Goal: Information Seeking & Learning: Learn about a topic

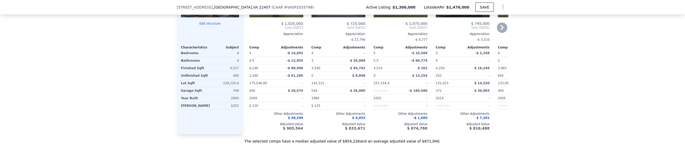
click at [298, 134] on div "Comp A ( 2.03 miles) 12604 Hidden Hills Ln CAAR # VASP2033268 75 $ 1,020,000 So…" at bounding box center [276, 47] width 58 height 174
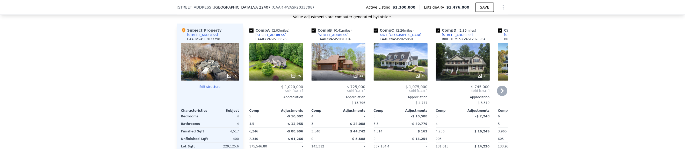
scroll to position [558, 0]
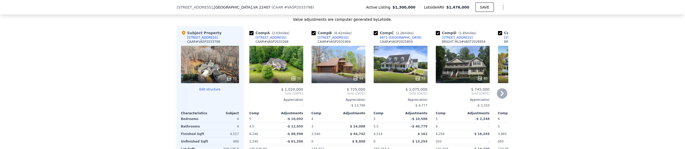
click at [388, 35] on div "Comp C ( 2.26 miles)" at bounding box center [395, 32] width 42 height 5
click at [391, 40] on div "6871 DEER MOUNTAIN" at bounding box center [401, 37] width 42 height 4
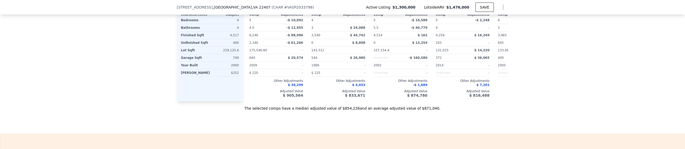
scroll to position [689, 0]
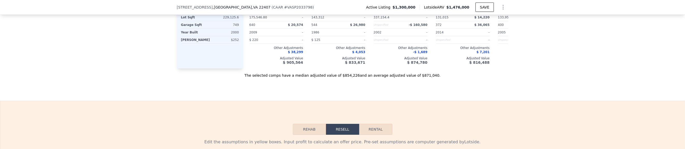
click at [312, 131] on button "Rehab" at bounding box center [309, 129] width 33 height 11
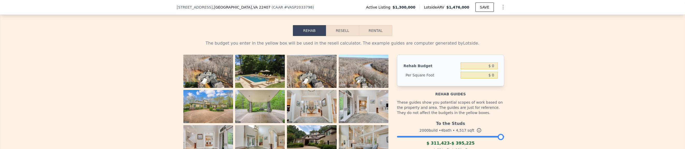
scroll to position [755, 0]
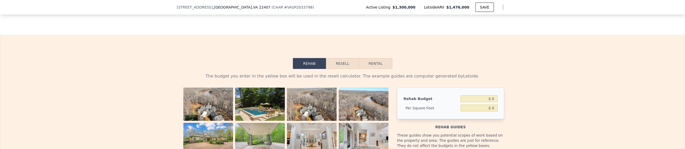
click at [345, 67] on button "Resell" at bounding box center [342, 63] width 33 height 11
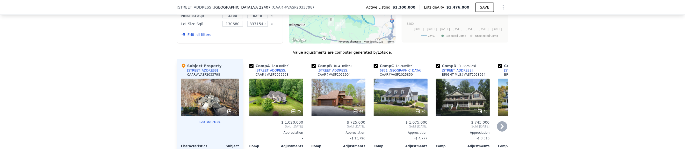
scroll to position [558, 0]
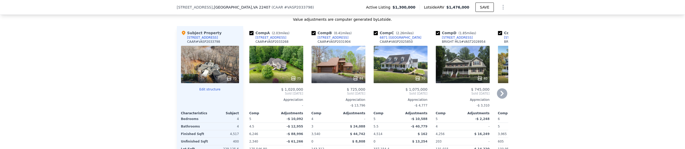
click at [298, 81] on div "75" at bounding box center [296, 78] width 10 height 5
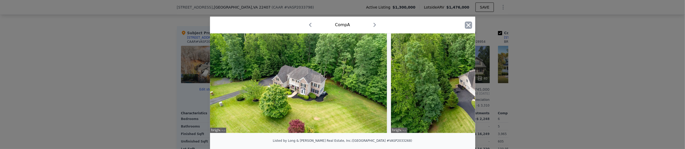
click at [467, 25] on icon "button" at bounding box center [468, 25] width 4 height 4
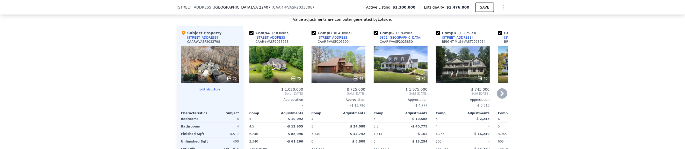
click at [501, 95] on icon at bounding box center [502, 93] width 10 height 10
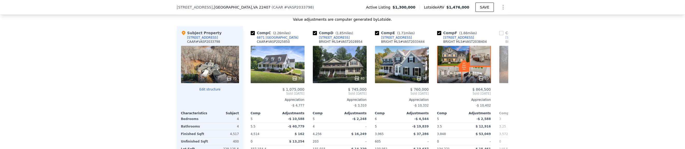
scroll to position [0, 124]
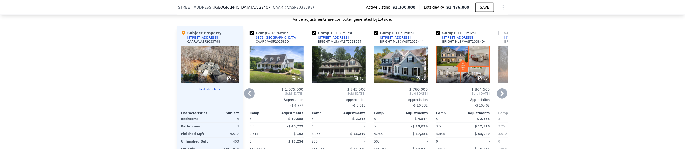
click at [501, 95] on icon at bounding box center [502, 93] width 10 height 10
click at [501, 95] on span "Sold Mar 2025" at bounding box center [525, 93] width 54 height 4
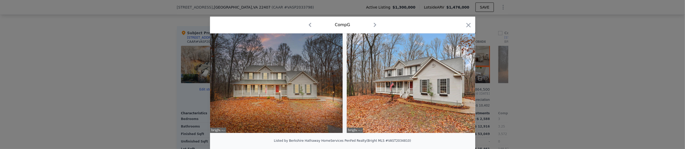
scroll to position [0, 141]
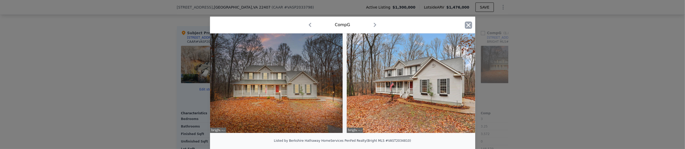
click at [468, 25] on icon "button" at bounding box center [468, 25] width 4 height 4
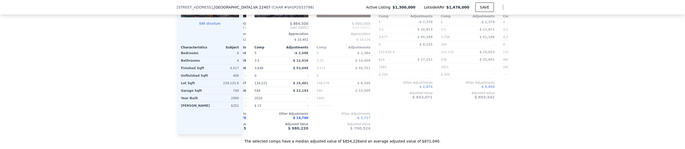
scroll to position [0, 316]
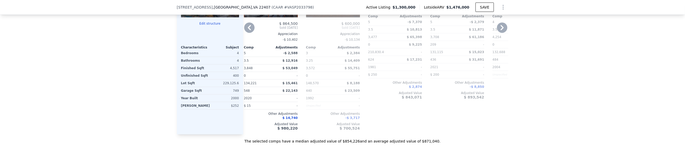
click at [437, 140] on div "The selected comps have a median adjusted value of $854,226 and an average adju…" at bounding box center [343, 138] width 332 height 9
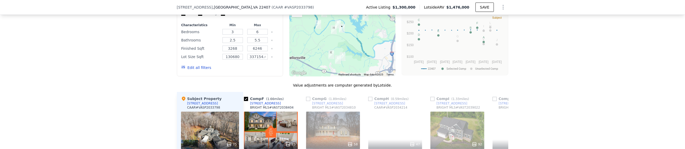
scroll to position [525, 0]
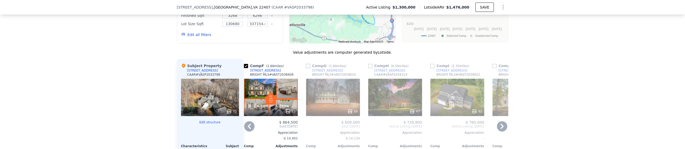
click at [306, 68] on input "checkbox" at bounding box center [308, 66] width 4 height 4
checkbox input "true"
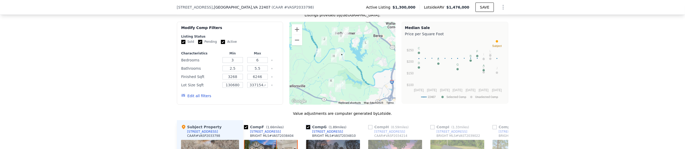
scroll to position [459, 0]
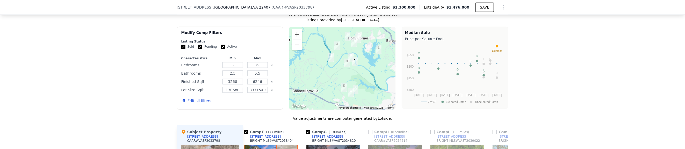
drag, startPoint x: 355, startPoint y: 94, endPoint x: 369, endPoint y: 94, distance: 13.5
click at [369, 94] on div at bounding box center [342, 68] width 106 height 83
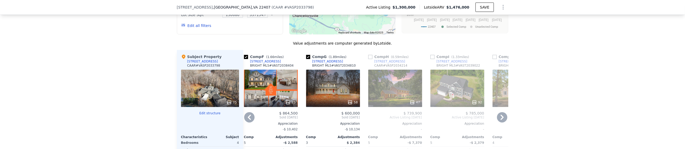
scroll to position [525, 0]
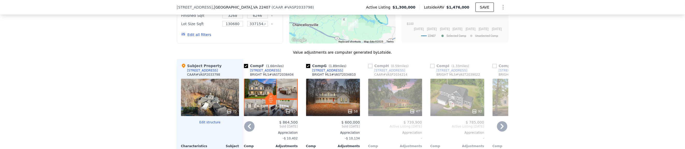
click at [369, 67] on input "checkbox" at bounding box center [370, 66] width 4 height 4
checkbox input "true"
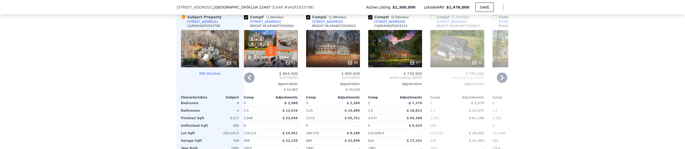
scroll to position [558, 0]
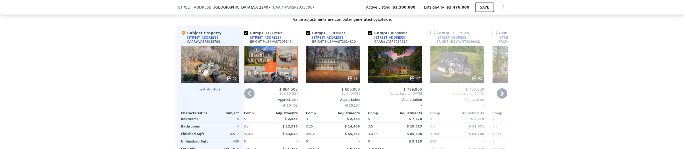
click at [501, 95] on icon at bounding box center [502, 93] width 3 height 5
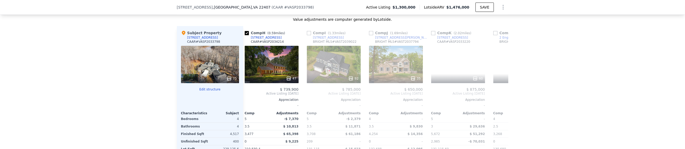
scroll to position [0, 441]
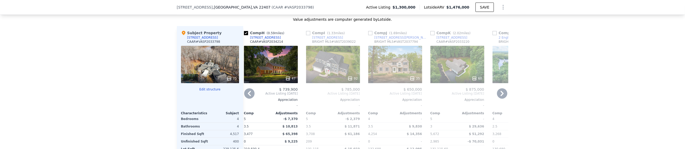
click at [500, 95] on icon at bounding box center [502, 93] width 10 height 10
click at [500, 95] on span "Off Market Aug 2025" at bounding box center [520, 93] width 54 height 4
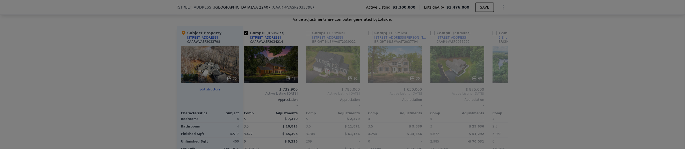
scroll to position [0, 493]
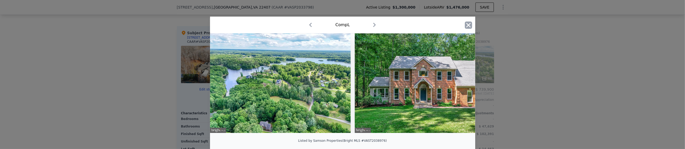
click at [468, 25] on icon "button" at bounding box center [468, 25] width 7 height 7
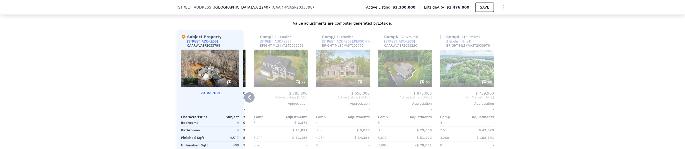
scroll to position [558, 0]
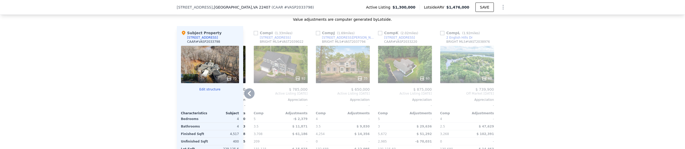
click at [249, 95] on icon at bounding box center [249, 93] width 10 height 10
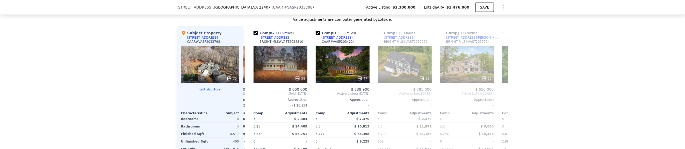
scroll to position [0, 369]
click at [250, 96] on icon at bounding box center [249, 93] width 10 height 10
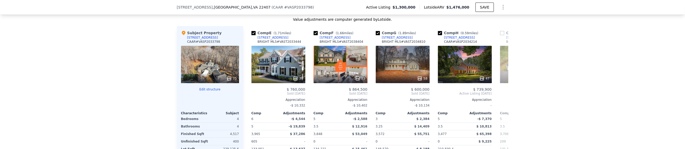
scroll to position [0, 244]
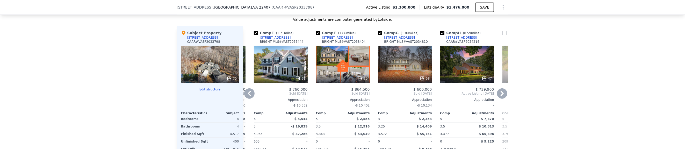
click at [251, 94] on icon at bounding box center [249, 93] width 10 height 10
click at [246, 94] on span "Sold Sep 2024" at bounding box center [219, 93] width 54 height 4
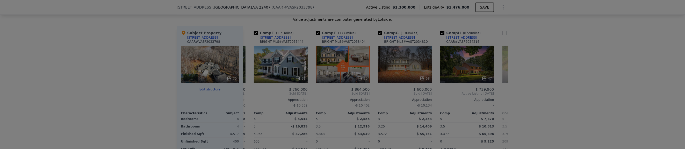
scroll to position [0, 120]
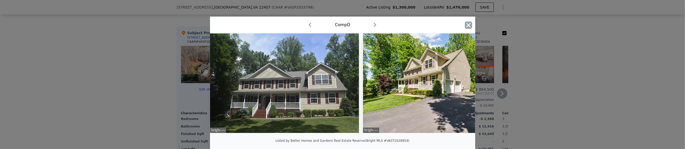
click at [468, 26] on icon "button" at bounding box center [468, 25] width 4 height 4
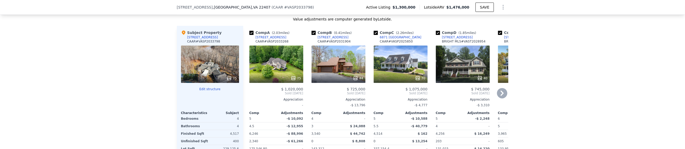
scroll to position [558, 0]
click at [501, 96] on icon at bounding box center [502, 93] width 3 height 5
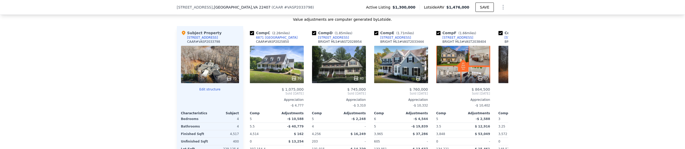
scroll to position [0, 124]
click at [384, 35] on div "Comp E ( 1.71 miles)" at bounding box center [395, 32] width 42 height 5
click at [418, 80] on icon at bounding box center [418, 78] width 3 height 3
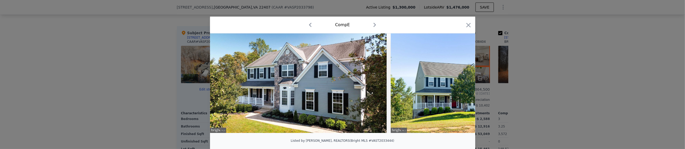
scroll to position [33, 0]
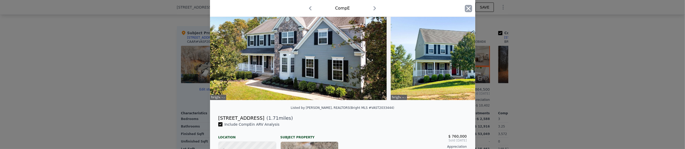
click at [467, 8] on icon "button" at bounding box center [468, 8] width 4 height 4
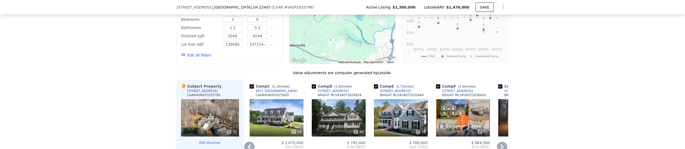
scroll to position [492, 0]
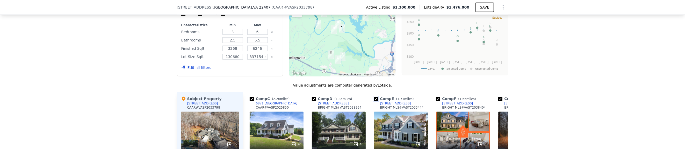
click at [374, 101] on input "checkbox" at bounding box center [376, 99] width 4 height 4
checkbox input "false"
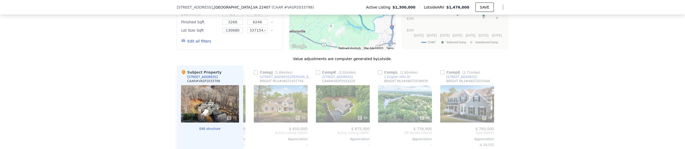
scroll to position [525, 0]
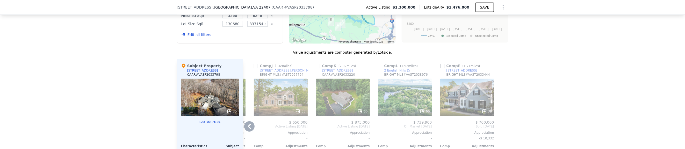
click at [451, 91] on div "39" at bounding box center [467, 97] width 54 height 37
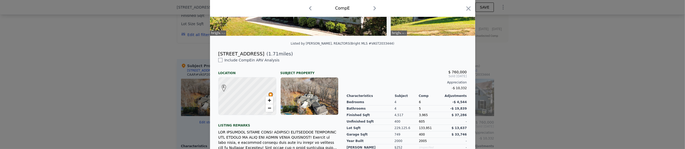
scroll to position [99, 0]
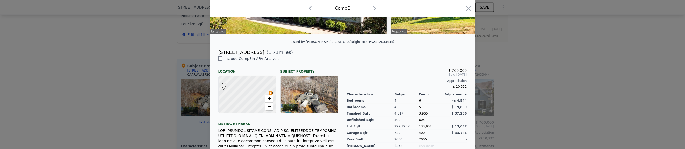
click at [468, 10] on icon "button" at bounding box center [468, 8] width 4 height 4
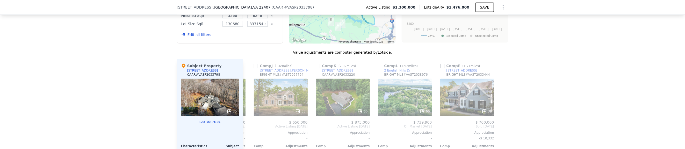
click at [534, 74] on div "We found 12 sales that match your search Listings provided by Charlottesville .…" at bounding box center [342, 90] width 685 height 305
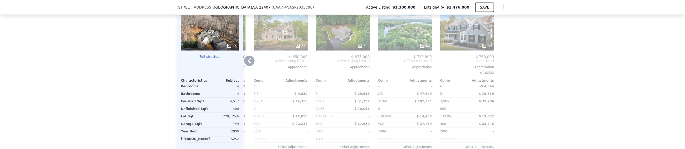
scroll to position [591, 0]
click at [248, 60] on icon at bounding box center [249, 60] width 3 height 5
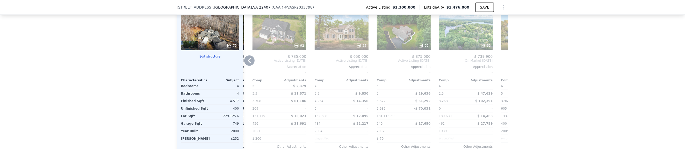
click at [244, 60] on span "Active Listing Aug 2025" at bounding box center [217, 61] width 54 height 4
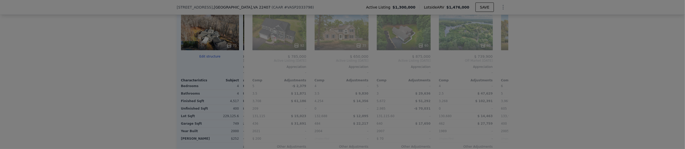
click at [248, 60] on img at bounding box center [288, 86] width 142 height 95
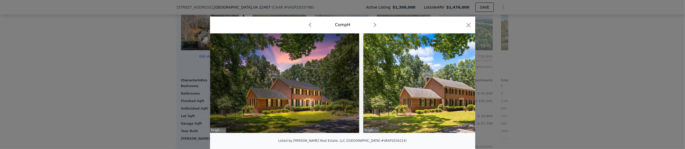
scroll to position [0, 414]
click at [467, 26] on icon "button" at bounding box center [468, 25] width 7 height 7
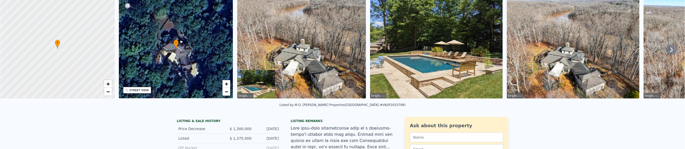
scroll to position [2, 0]
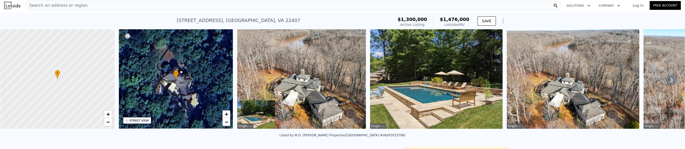
click at [502, 22] on icon "Show Options" at bounding box center [503, 21] width 6 height 6
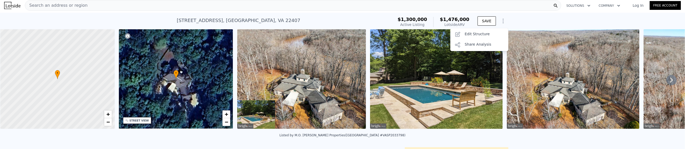
click at [502, 22] on icon "Show Options" at bounding box center [503, 21] width 6 height 6
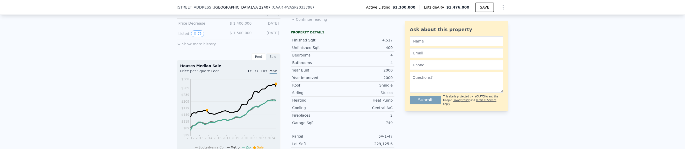
scroll to position [197, 0]
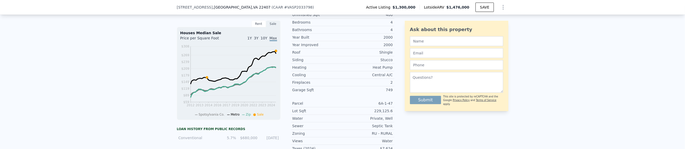
click at [390, 85] on div "2" at bounding box center [368, 82] width 50 height 5
click at [402, 121] on div "LISTING & SALE HISTORY Price Decrease $ 1,300,000 Aug 5, 2025 Listed $ 1,375,00…" at bounding box center [343, 79] width 332 height 259
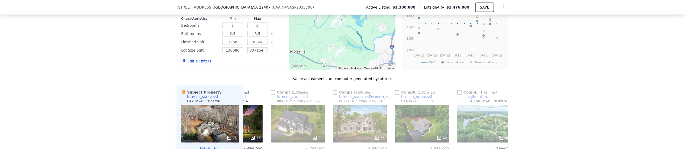
scroll to position [527, 0]
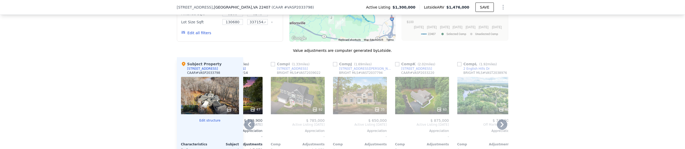
click at [290, 66] on span "( 1.33 miles)" at bounding box center [301, 64] width 22 height 4
click at [289, 70] on div "[STREET_ADDRESS]" at bounding box center [292, 69] width 31 height 4
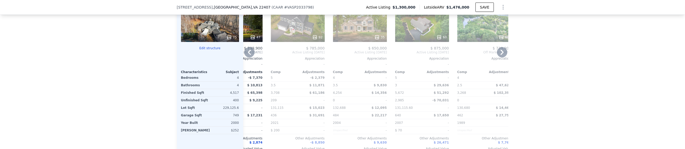
scroll to position [593, 0]
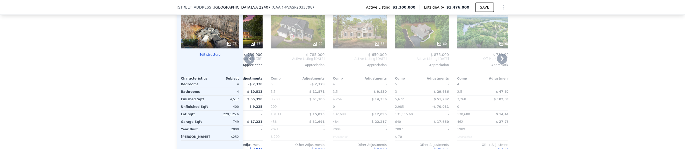
click at [248, 60] on icon at bounding box center [249, 59] width 10 height 10
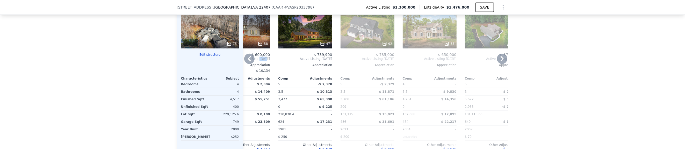
click at [248, 60] on span "Sold Mar 2025" at bounding box center [243, 59] width 54 height 4
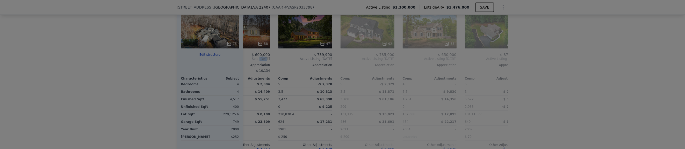
click at [248, 60] on img at bounding box center [280, 87] width 126 height 95
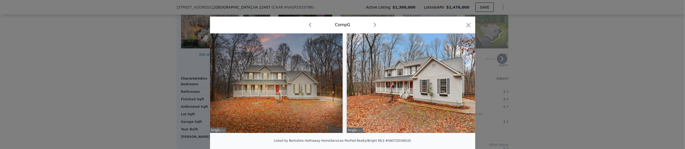
click at [467, 25] on icon "button" at bounding box center [468, 25] width 4 height 4
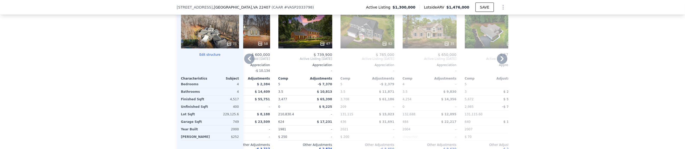
click at [249, 59] on icon at bounding box center [249, 59] width 10 height 10
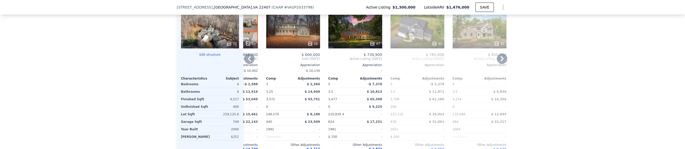
click at [249, 59] on span "Sold Jun 2025" at bounding box center [231, 59] width 54 height 4
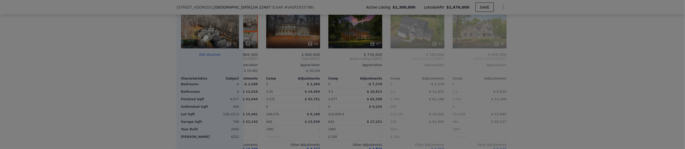
click at [249, 59] on img at bounding box center [276, 86] width 118 height 95
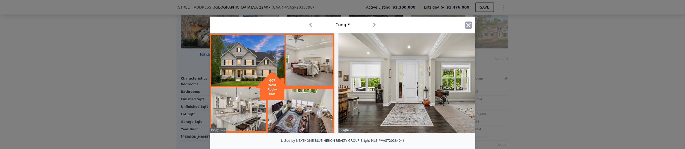
click at [467, 25] on icon "button" at bounding box center [468, 25] width 4 height 4
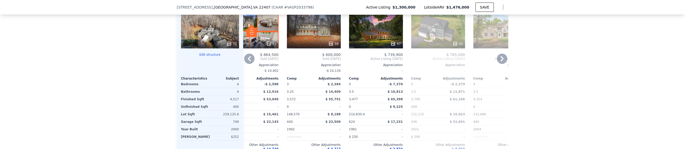
click at [248, 59] on icon at bounding box center [249, 59] width 10 height 10
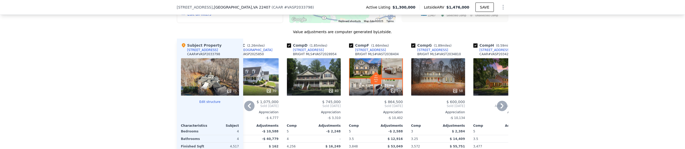
scroll to position [560, 0]
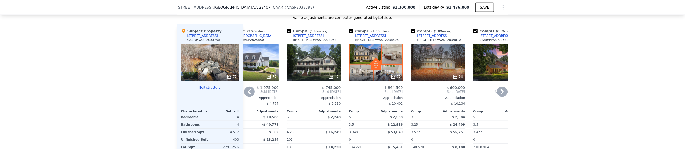
click at [248, 93] on icon at bounding box center [249, 92] width 10 height 10
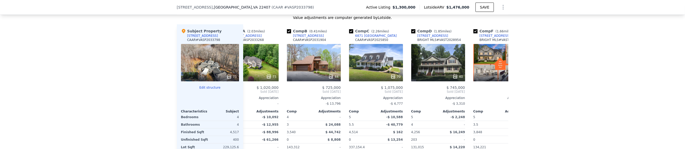
scroll to position [0, 25]
click at [248, 93] on icon at bounding box center [249, 92] width 10 height 10
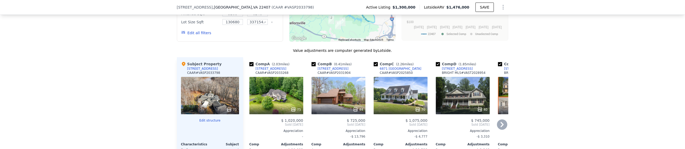
scroll to position [494, 0]
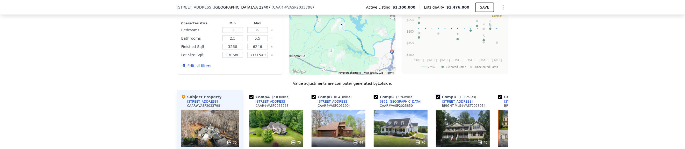
click at [438, 99] on input "checkbox" at bounding box center [438, 97] width 4 height 4
checkbox input "false"
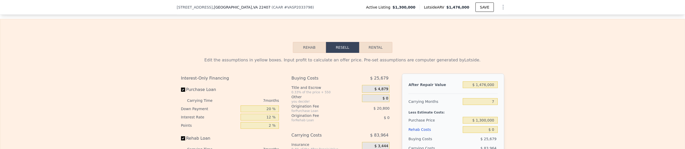
scroll to position [757, 0]
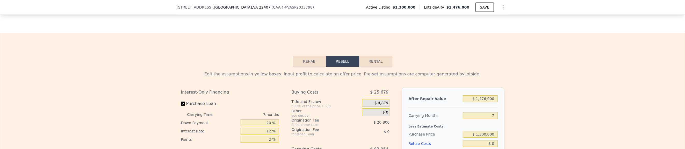
click at [369, 66] on button "Rental" at bounding box center [375, 61] width 33 height 11
select select "30"
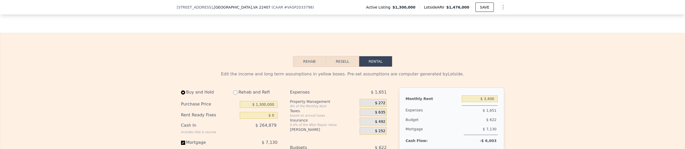
click at [340, 67] on button "Resell" at bounding box center [342, 61] width 33 height 11
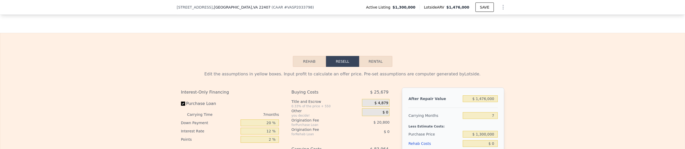
click at [311, 66] on button "Rehab" at bounding box center [309, 61] width 33 height 11
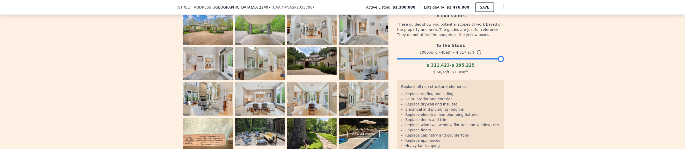
scroll to position [856, 0]
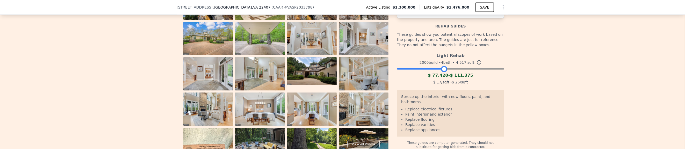
drag, startPoint x: 499, startPoint y: 72, endPoint x: 443, endPoint y: 73, distance: 56.2
click at [443, 72] on div at bounding box center [444, 69] width 6 height 6
drag, startPoint x: 444, startPoint y: 73, endPoint x: 449, endPoint y: 75, distance: 6.1
click at [449, 72] on div at bounding box center [449, 69] width 6 height 6
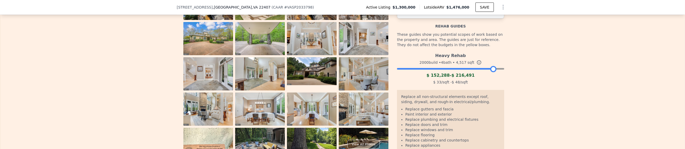
drag, startPoint x: 449, startPoint y: 72, endPoint x: 492, endPoint y: 75, distance: 43.1
click at [492, 72] on div at bounding box center [493, 69] width 6 height 6
drag, startPoint x: 492, startPoint y: 75, endPoint x: 451, endPoint y: 74, distance: 41.2
click at [451, 72] on div at bounding box center [452, 69] width 6 height 6
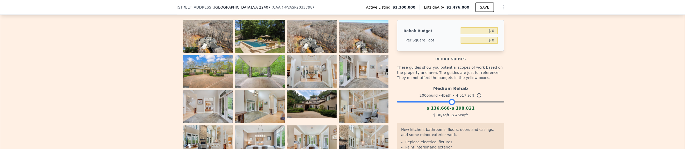
scroll to position [823, 0]
click at [493, 44] on input "$ 0" at bounding box center [479, 40] width 37 height 7
click at [491, 44] on input "$ 0" at bounding box center [479, 40] width 37 height 7
type input "$ 45"
click at [519, 59] on div "The budget you enter in the yellow box will be used in the resell calculator. T…" at bounding box center [342, 99] width 685 height 196
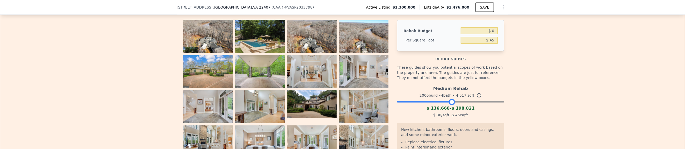
click at [519, 59] on div "The budget you enter in the yellow box will be used in the resell calculator. T…" at bounding box center [342, 99] width 685 height 196
type input "$ 203,265"
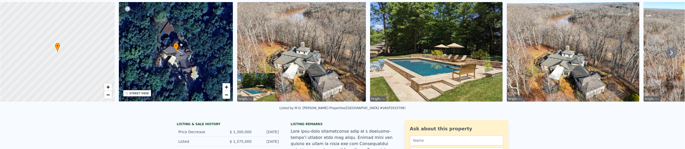
scroll to position [2, 0]
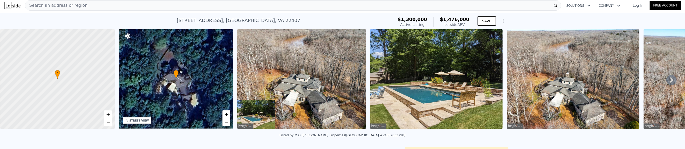
click at [501, 22] on icon "Show Options" at bounding box center [503, 21] width 6 height 6
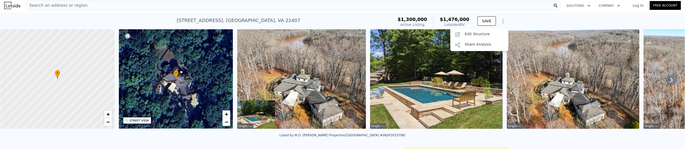
click at [538, 25] on div "87 E River Bend Rd , Spotsylvania County , VA 22407 Active at $1.300m (~ARV $1.…" at bounding box center [342, 21] width 685 height 17
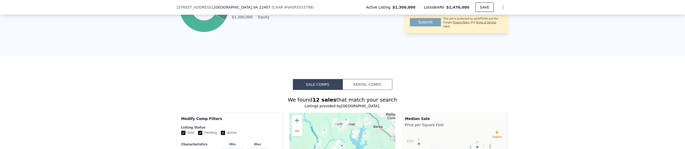
scroll to position [428, 0]
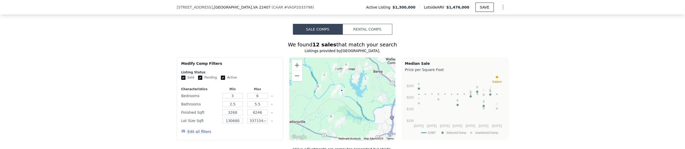
click at [320, 31] on button "Sale Comps" at bounding box center [318, 29] width 50 height 11
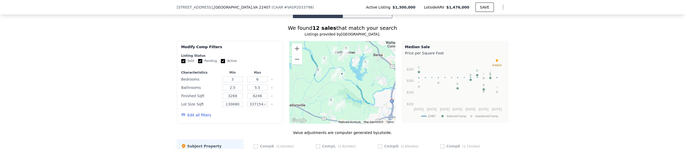
scroll to position [461, 0]
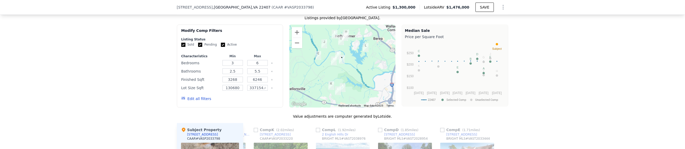
click at [194, 101] on button "Edit all filters" at bounding box center [196, 98] width 30 height 5
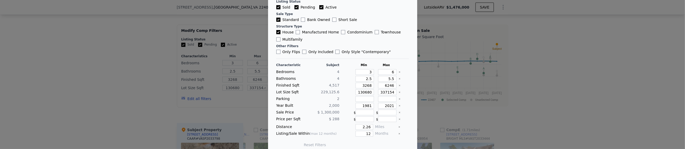
scroll to position [37, 0]
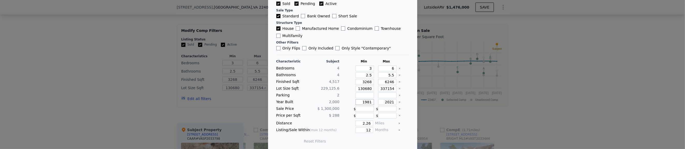
click at [366, 101] on input "1981" at bounding box center [365, 102] width 18 height 6
click at [405, 103] on main "Comparables search includes all MLS-listed standard sales Listing Status Sold P…" at bounding box center [342, 56] width 149 height 186
click at [403, 47] on div "Only Flips Only Included Only Style " Contemporary "" at bounding box center [342, 48] width 133 height 5
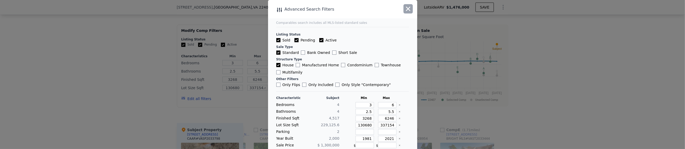
click at [408, 10] on icon "button" at bounding box center [408, 9] width 4 height 4
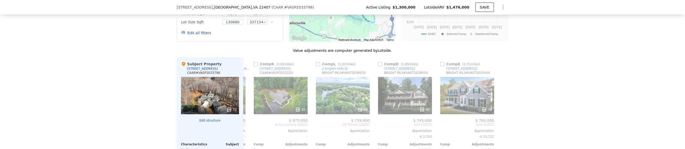
scroll to position [560, 0]
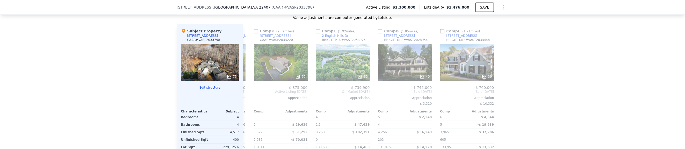
click at [210, 88] on button "Edit structure" at bounding box center [210, 87] width 58 height 4
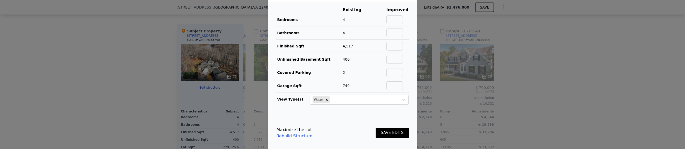
scroll to position [21, 0]
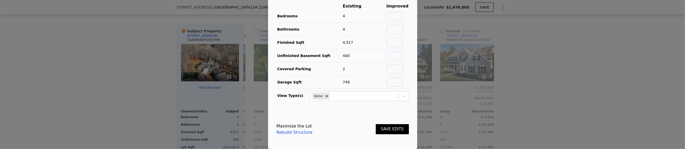
click at [351, 108] on main "Existing Improved Bedrooms 4 Bathrooms 4 Finished Sqft 4,517 Unfinished Basemen…" at bounding box center [342, 54] width 149 height 111
click at [153, 98] on div at bounding box center [342, 74] width 685 height 149
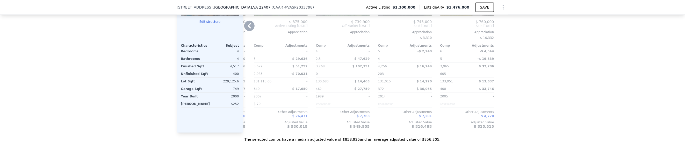
scroll to position [560, 0]
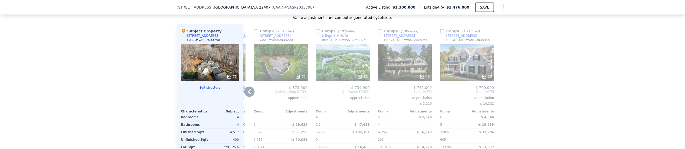
click at [249, 95] on icon at bounding box center [249, 92] width 10 height 10
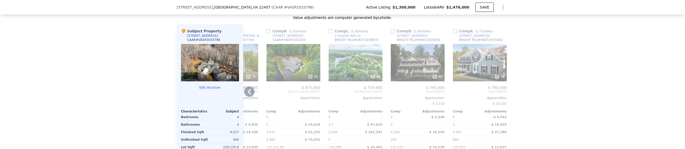
click at [249, 94] on span "Active Listing Sep 2025" at bounding box center [231, 92] width 54 height 4
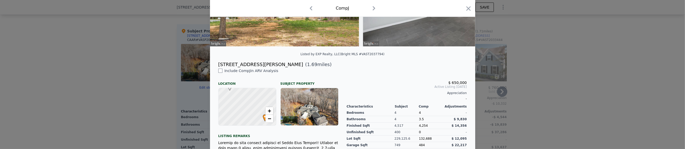
scroll to position [99, 0]
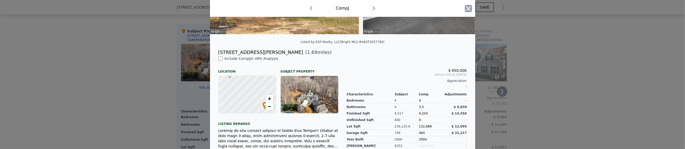
click at [467, 8] on icon "button" at bounding box center [468, 8] width 4 height 4
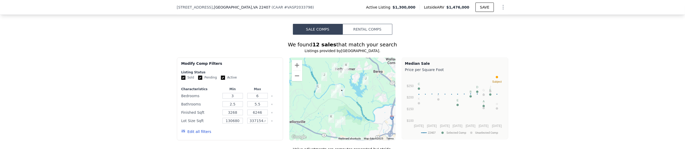
scroll to position [461, 0]
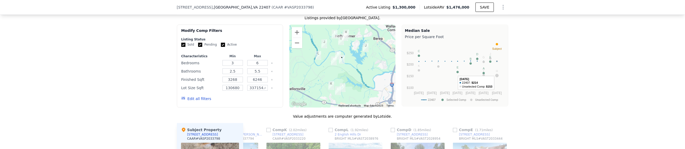
click at [496, 77] on circle "A chart." at bounding box center [497, 75] width 2 height 2
click at [437, 67] on circle "A chart." at bounding box center [438, 66] width 2 height 2
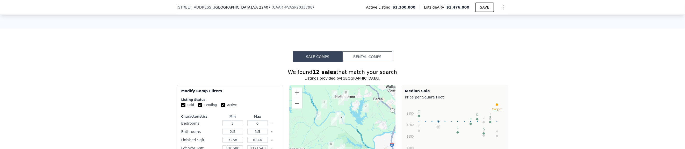
scroll to position [395, 0]
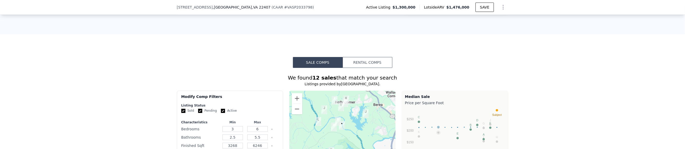
click at [503, 9] on icon "Show Options" at bounding box center [503, 7] width 6 height 6
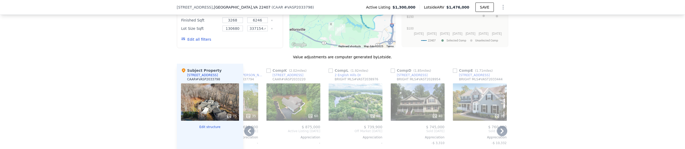
scroll to position [527, 0]
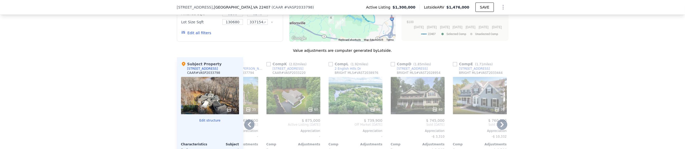
click at [249, 125] on icon at bounding box center [249, 124] width 10 height 10
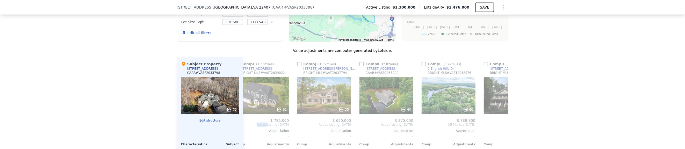
click at [249, 125] on span "Active Listing Jul 2025" at bounding box center [262, 125] width 54 height 4
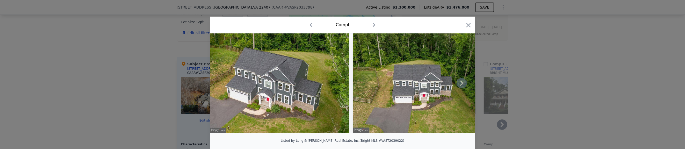
click at [248, 125] on img at bounding box center [279, 82] width 139 height 99
click at [339, 26] on div "Comp I" at bounding box center [342, 25] width 13 height 6
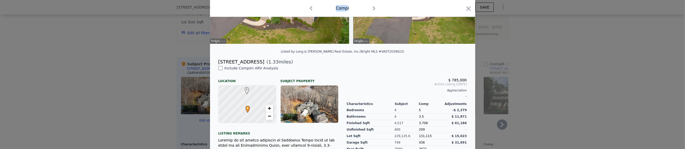
scroll to position [99, 0]
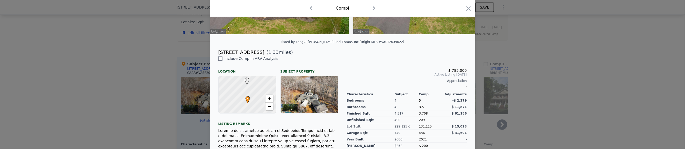
click at [242, 56] on div "[STREET_ADDRESS]" at bounding box center [241, 52] width 46 height 7
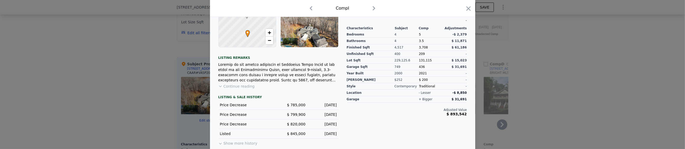
scroll to position [169, 0]
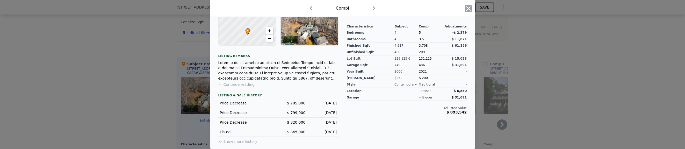
click at [466, 10] on icon "button" at bounding box center [468, 8] width 4 height 4
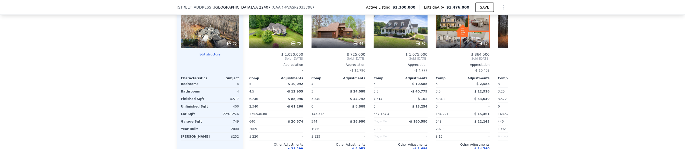
scroll to position [560, 0]
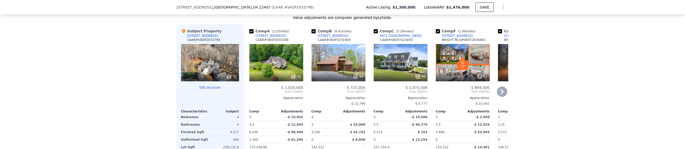
click at [500, 93] on icon at bounding box center [502, 92] width 10 height 10
click at [500, 93] on span "Sold Mar 2025" at bounding box center [525, 92] width 54 height 4
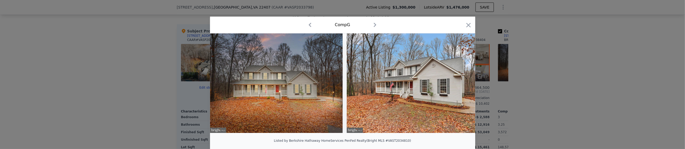
scroll to position [0, 124]
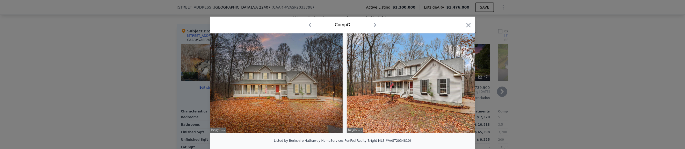
click at [344, 26] on div "Comp G" at bounding box center [342, 25] width 15 height 6
click at [374, 25] on icon "button" at bounding box center [375, 25] width 3 height 4
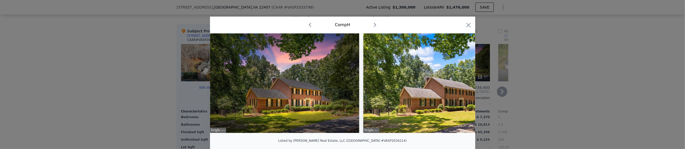
click at [309, 26] on icon "button" at bounding box center [310, 25] width 3 height 4
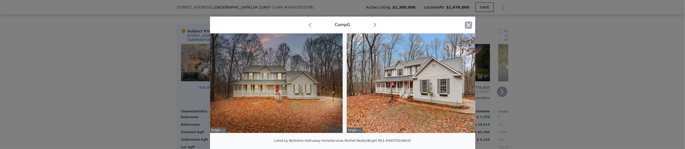
click at [466, 25] on icon "button" at bounding box center [468, 25] width 7 height 7
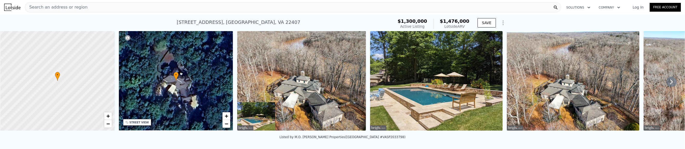
click at [455, 28] on div "Lotside ARV" at bounding box center [455, 26] width 30 height 5
click at [456, 22] on span "$1,476,000" at bounding box center [455, 20] width 30 height 5
click at [427, 22] on span "$1,300,000" at bounding box center [413, 20] width 30 height 5
click at [452, 22] on span "$1,476,000" at bounding box center [455, 20] width 30 height 5
click at [502, 22] on icon "Show Options" at bounding box center [503, 23] width 6 height 6
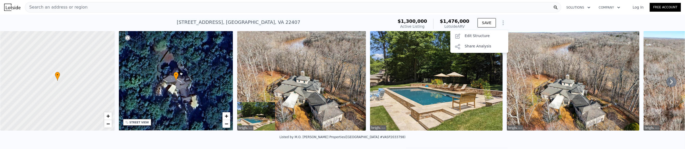
click at [502, 22] on icon "Show Options" at bounding box center [503, 23] width 6 height 6
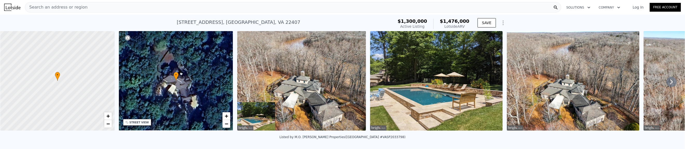
click at [455, 22] on span "$1,476,000" at bounding box center [455, 20] width 30 height 5
drag, startPoint x: 466, startPoint y: 27, endPoint x: 447, endPoint y: 27, distance: 18.7
click at [447, 27] on div "Lotside ARV" at bounding box center [455, 26] width 30 height 5
copy div "Lotside ARV"
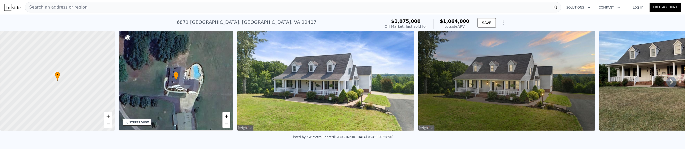
click at [80, 6] on div "Search an address or region" at bounding box center [293, 7] width 537 height 10
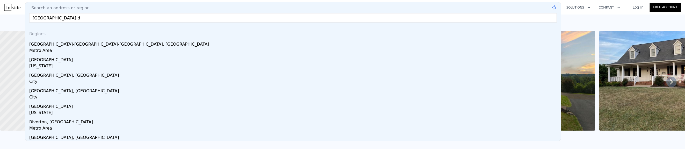
type input "14500 river junction dr"
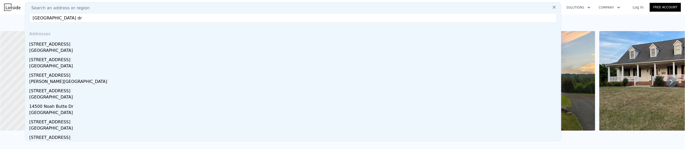
click at [61, 51] on div "Spotsylvania County, VA 22407" at bounding box center [294, 50] width 530 height 7
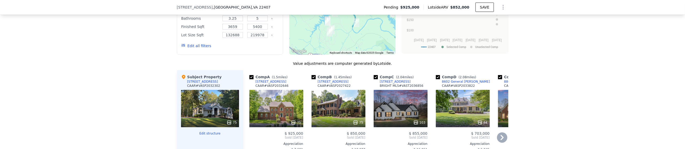
scroll to position [558, 0]
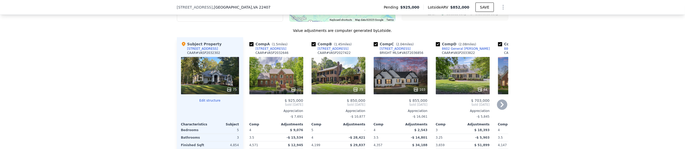
click at [501, 107] on icon at bounding box center [502, 104] width 10 height 10
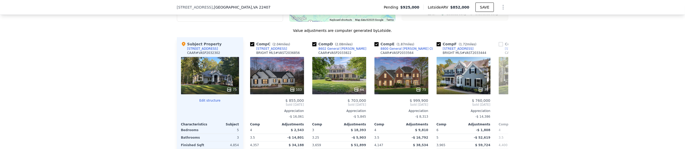
scroll to position [0, 124]
click at [501, 107] on icon at bounding box center [502, 104] width 10 height 10
click at [501, 107] on div "Comp A ( 1.5 miles) 13904 Hunting Run Dr CAAR # VASP2032646 75 $ 925,000 Sold J…" at bounding box center [375, 124] width 265 height 174
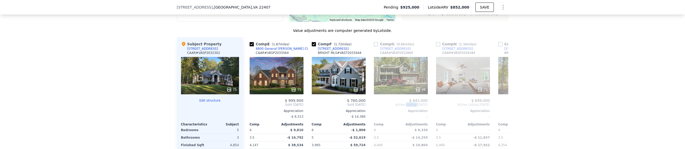
scroll to position [0, 248]
click at [501, 107] on icon at bounding box center [502, 104] width 10 height 10
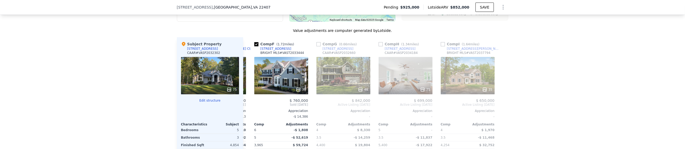
scroll to position [0, 306]
click at [248, 105] on icon at bounding box center [249, 104] width 3 height 5
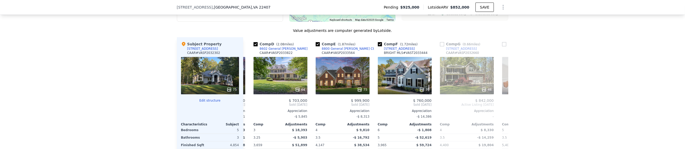
scroll to position [0, 182]
click at [248, 105] on icon at bounding box center [249, 104] width 3 height 5
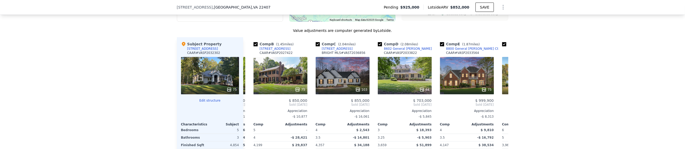
scroll to position [0, 58]
click at [248, 105] on div "Comp A ( 1.5 miles) 13904 Hunting Run Dr CAAR # VASP2032646 75 $ 925,000 Sold J…" at bounding box center [375, 124] width 265 height 174
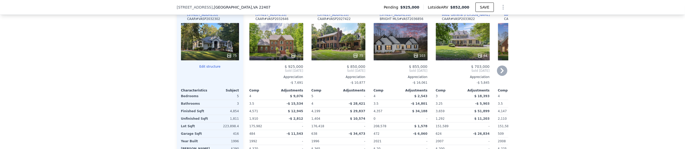
scroll to position [591, 0]
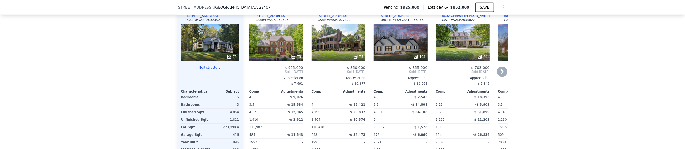
click at [501, 74] on icon at bounding box center [502, 71] width 3 height 5
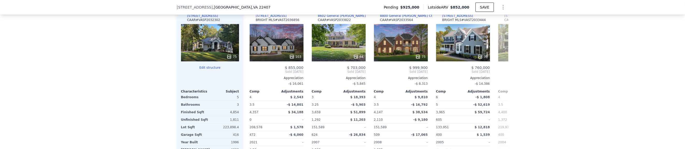
scroll to position [0, 124]
click at [404, 41] on div "75" at bounding box center [401, 42] width 54 height 37
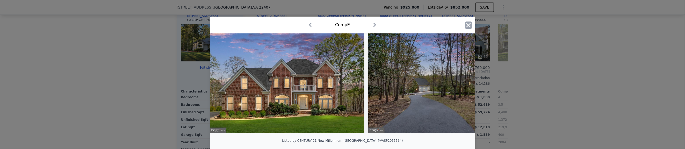
click at [467, 26] on icon "button" at bounding box center [468, 25] width 7 height 7
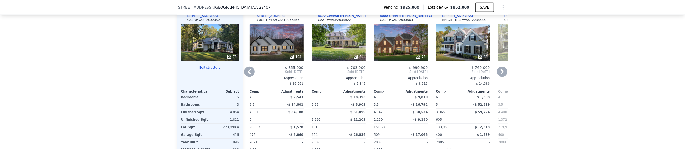
click at [280, 42] on div "103" at bounding box center [277, 42] width 54 height 37
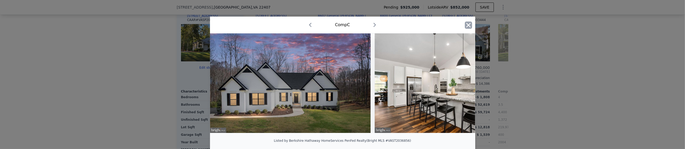
click at [466, 25] on icon "button" at bounding box center [468, 25] width 4 height 4
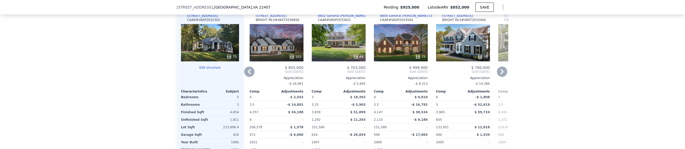
scroll to position [558, 0]
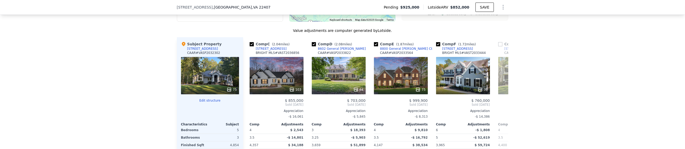
click at [210, 75] on div "75" at bounding box center [210, 75] width 58 height 37
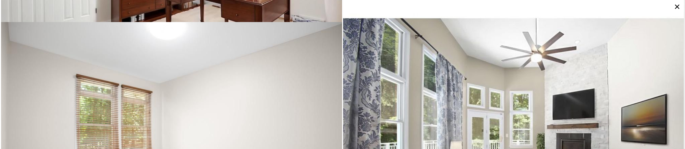
scroll to position [1090, 0]
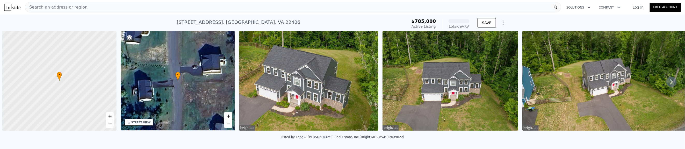
scroll to position [0, 2]
